Goal: Find specific page/section: Find specific page/section

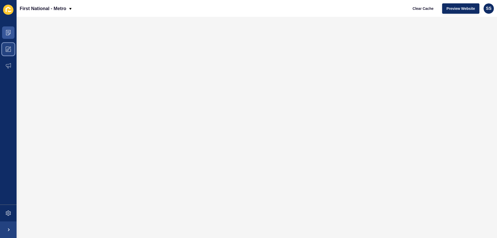
click at [7, 53] on span at bounding box center [8, 49] width 17 height 17
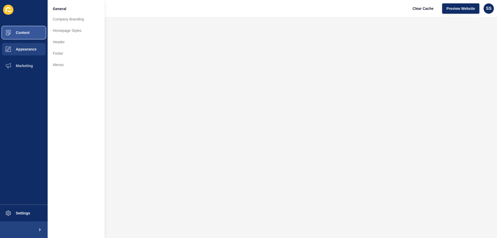
click at [22, 36] on button "Content" at bounding box center [24, 32] width 48 height 17
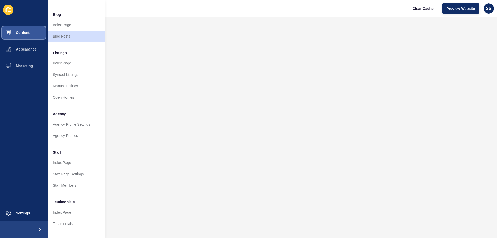
scroll to position [69, 0]
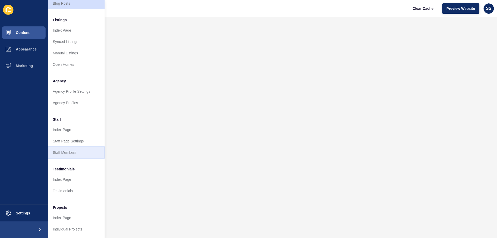
click at [65, 149] on link "Staff Members" at bounding box center [76, 152] width 57 height 11
